Goal: Task Accomplishment & Management: Manage account settings

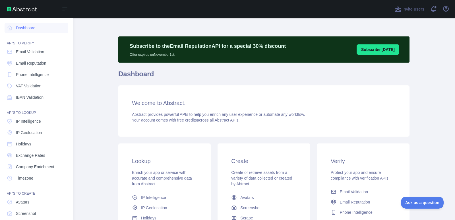
click at [17, 51] on span "Email Validation" at bounding box center [30, 52] width 28 height 6
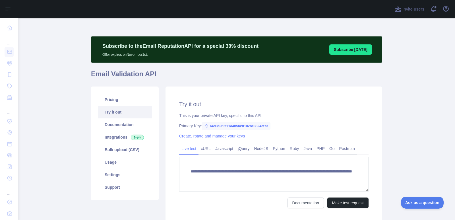
click at [199, 149] on link "cURL" at bounding box center [205, 148] width 14 height 9
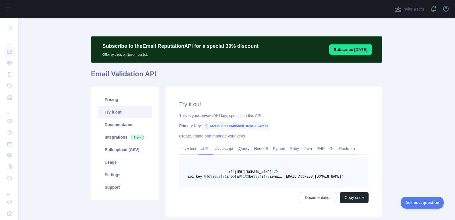
click at [186, 150] on link "Live test" at bounding box center [188, 148] width 19 height 9
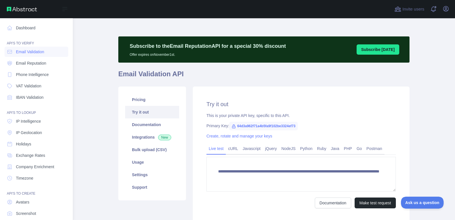
click at [31, 31] on link "Dashboard" at bounding box center [37, 28] width 64 height 10
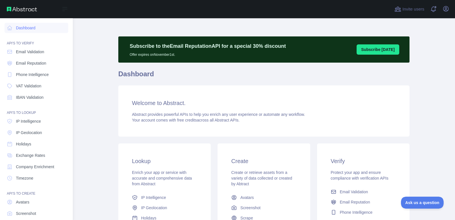
click at [34, 53] on span "Email Validation" at bounding box center [30, 52] width 28 height 6
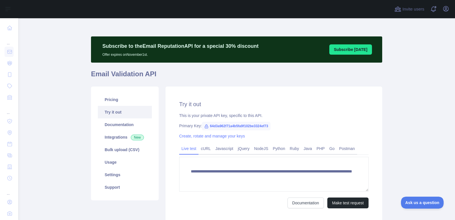
click at [203, 138] on link "Create, rotate and manage your keys" at bounding box center [212, 136] width 66 height 5
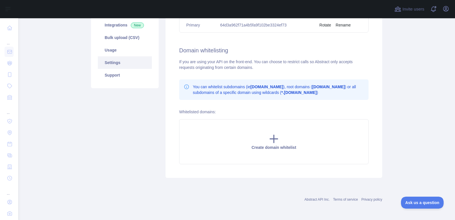
scroll to position [55, 0]
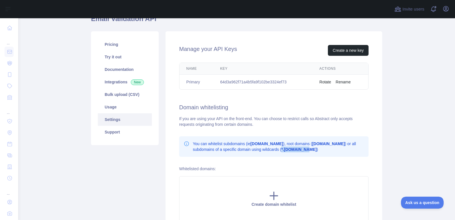
drag, startPoint x: 304, startPoint y: 150, endPoint x: 279, endPoint y: 150, distance: 24.4
click at [281, 150] on b "*.[DOMAIN_NAME]" at bounding box center [298, 149] width 35 height 5
copy b "*.[DOMAIN_NAME]"
click at [272, 192] on icon at bounding box center [274, 196] width 8 height 8
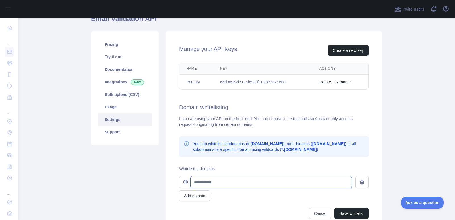
click at [231, 177] on input "text" at bounding box center [270, 181] width 161 height 11
paste input "**********"
drag, startPoint x: 195, startPoint y: 184, endPoint x: 263, endPoint y: 183, distance: 67.6
click at [263, 183] on input "**********" at bounding box center [270, 181] width 161 height 11
paste input "**********"
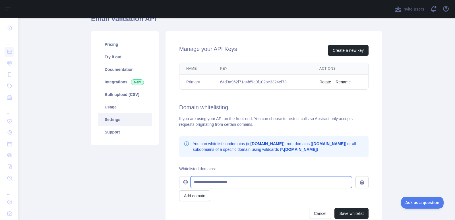
type input "**********"
click at [205, 195] on button "Add domain" at bounding box center [194, 195] width 31 height 11
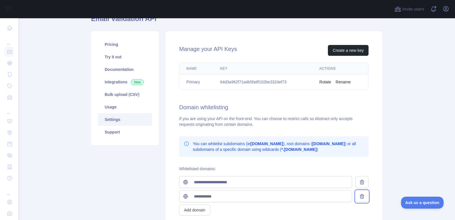
click at [362, 200] on button at bounding box center [361, 196] width 13 height 12
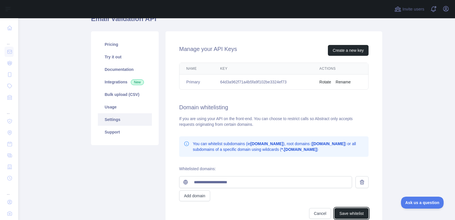
click at [357, 208] on button "Save whitelist" at bounding box center [351, 213] width 34 height 11
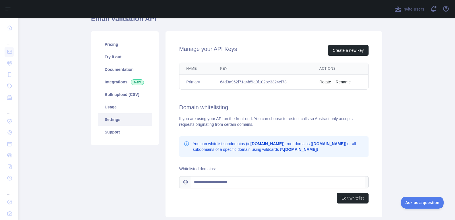
scroll to position [94, 0]
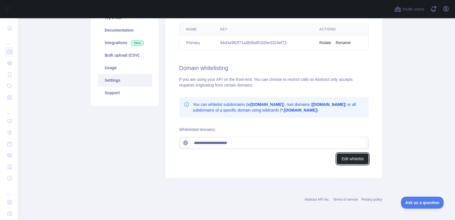
click at [341, 164] on button "Edit whitelist" at bounding box center [352, 158] width 32 height 11
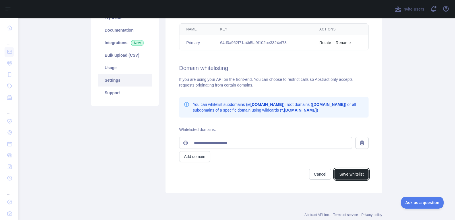
click at [343, 173] on button "Save whitelist" at bounding box center [351, 173] width 34 height 11
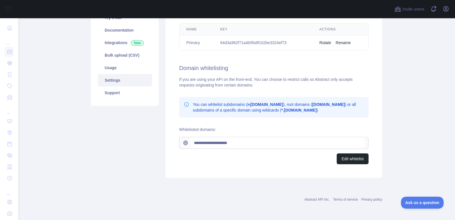
scroll to position [38, 0]
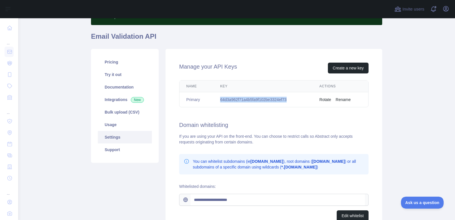
drag, startPoint x: 287, startPoint y: 100, endPoint x: 217, endPoint y: 99, distance: 69.3
click at [217, 99] on td "64d3a962f71a4b5fa9f102be3324ef73" at bounding box center [262, 99] width 99 height 15
copy td "64d3a962f71a4b5fa9f102be3324ef73"
click at [114, 99] on link "Integrations New" at bounding box center [125, 99] width 54 height 13
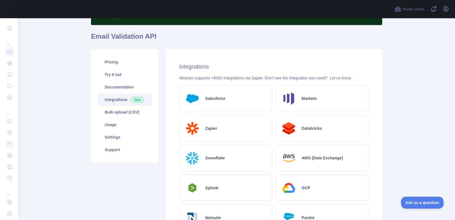
click at [118, 128] on link "Usage" at bounding box center [125, 124] width 54 height 13
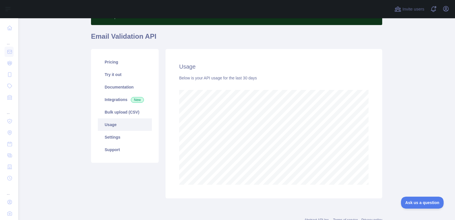
scroll to position [201, 432]
click at [105, 138] on link "Settings" at bounding box center [125, 137] width 54 height 13
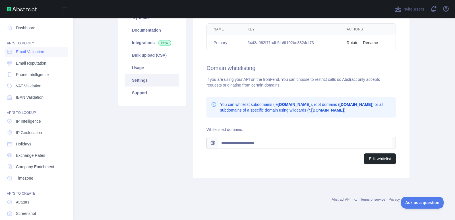
click at [36, 24] on link "Dashboard" at bounding box center [37, 28] width 64 height 10
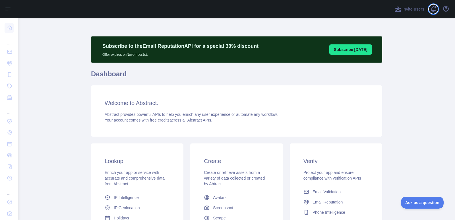
click at [432, 9] on span at bounding box center [435, 9] width 11 height 18
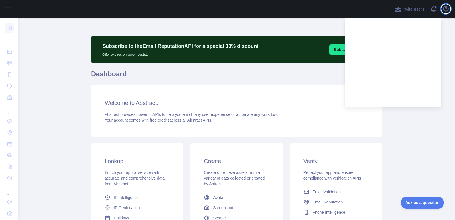
click at [449, 10] on button "Open user menu" at bounding box center [445, 8] width 9 height 9
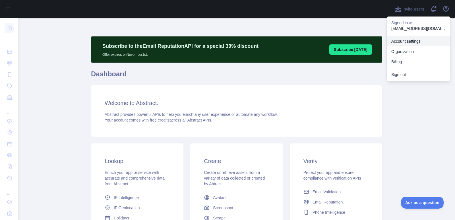
click at [415, 41] on link "Account settings" at bounding box center [418, 41] width 64 height 10
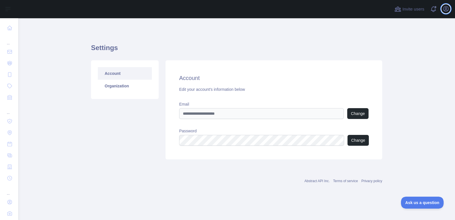
click at [446, 10] on icon "button" at bounding box center [445, 8] width 5 height 5
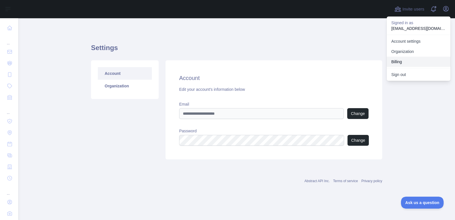
click at [400, 61] on button "Billing" at bounding box center [418, 62] width 64 height 10
